Goal: Find specific page/section: Find specific page/section

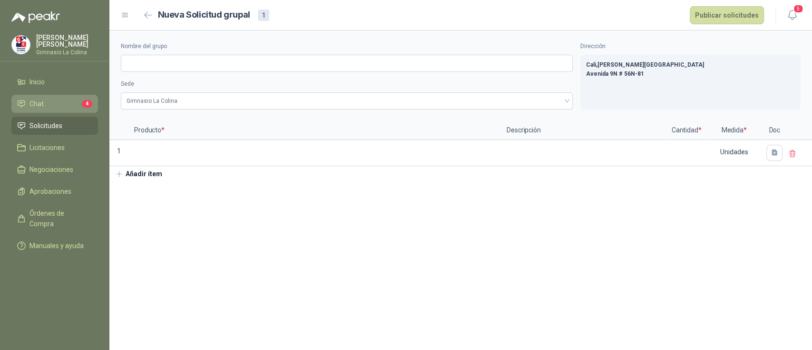
click at [33, 101] on span "Chat" at bounding box center [36, 103] width 14 height 10
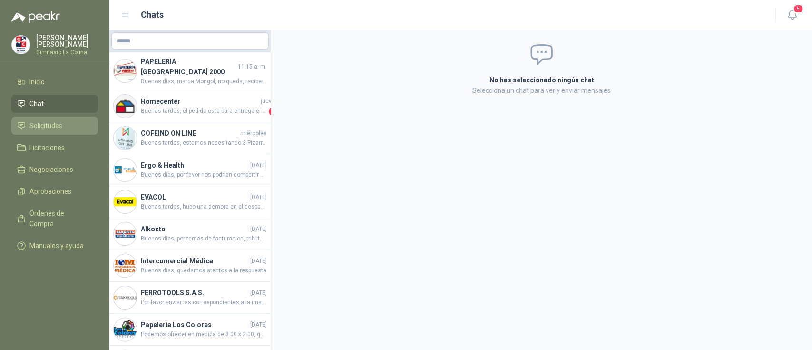
click at [40, 124] on span "Solicitudes" at bounding box center [45, 125] width 33 height 10
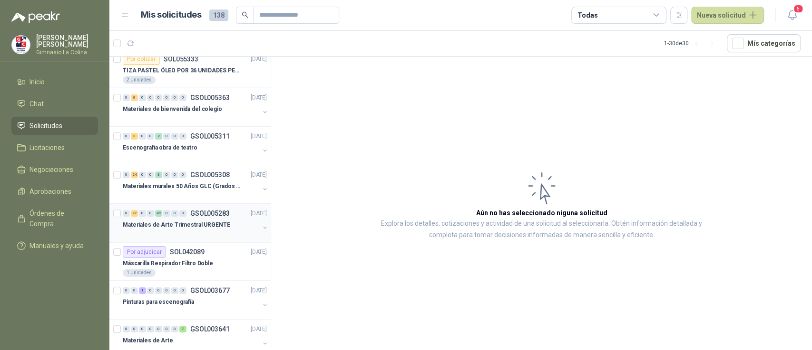
scroll to position [507, 0]
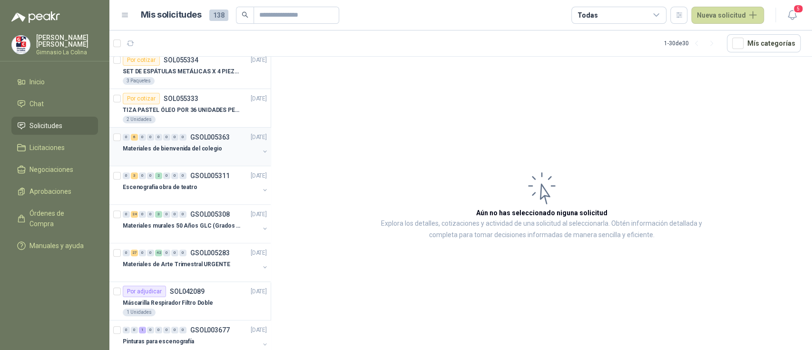
click at [182, 150] on p "Materiales de bienvenida del colegio" at bounding box center [172, 148] width 99 height 9
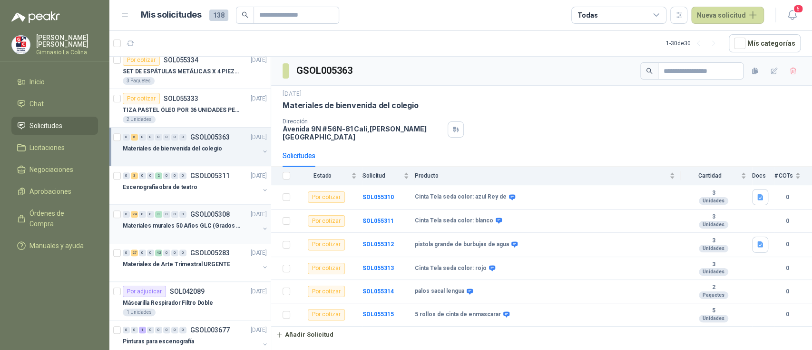
click at [177, 224] on p "Materiales murales 50 Años GLC (Grados 10 y 11)" at bounding box center [182, 225] width 118 height 9
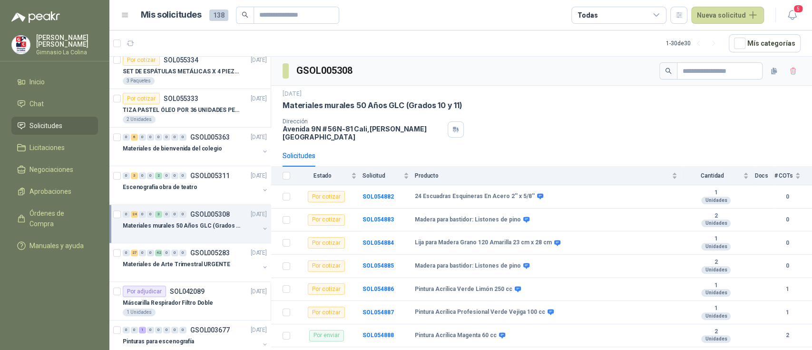
click at [183, 224] on p "Materiales murales 50 Años GLC (Grados 10 y 11)" at bounding box center [182, 225] width 118 height 9
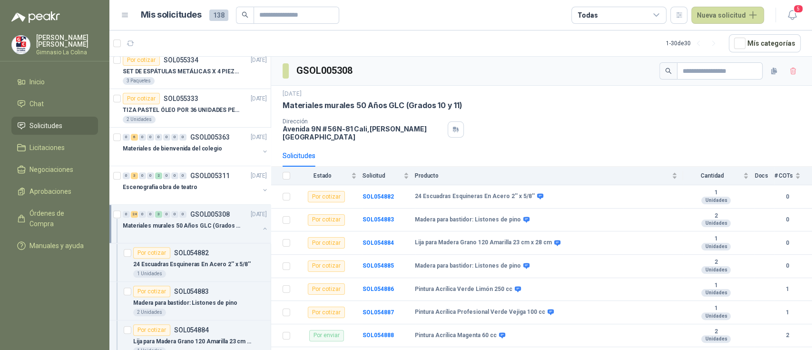
scroll to position [3, 0]
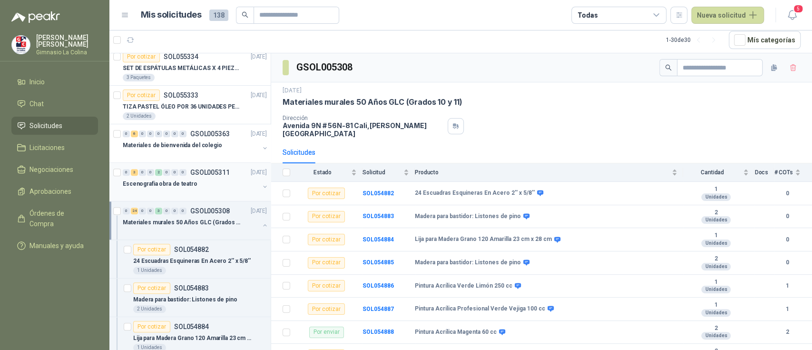
click at [187, 185] on p "Escenografia obra de teatro" at bounding box center [160, 183] width 75 height 9
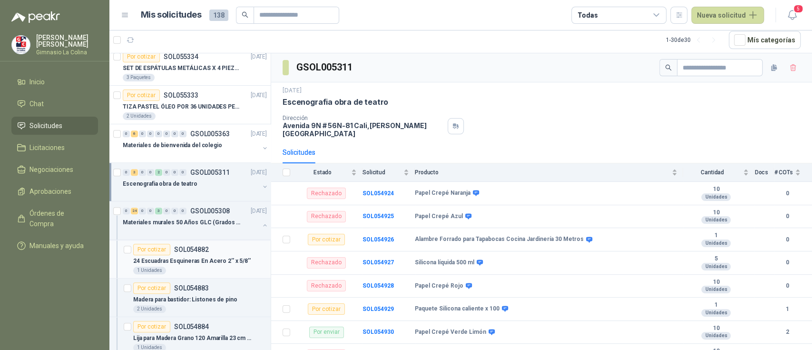
click at [187, 252] on div "Por cotizar SOL054882" at bounding box center [171, 249] width 76 height 11
